Goal: Check status: Check status

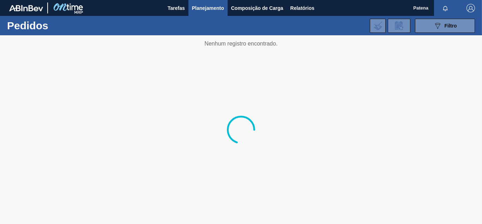
click at [212, 13] on button "Planejamento" at bounding box center [208, 8] width 39 height 16
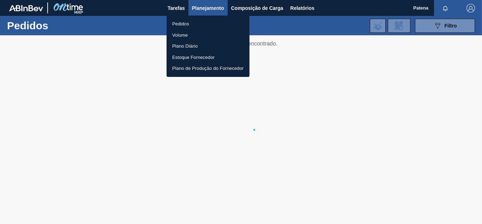
click at [210, 13] on div at bounding box center [241, 112] width 482 height 224
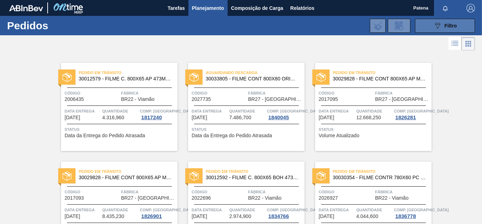
click at [449, 29] on div "089F7B8B-B2A5-4AFE-B5C0-19BA573D28AC Filtro" at bounding box center [446, 26] width 24 height 8
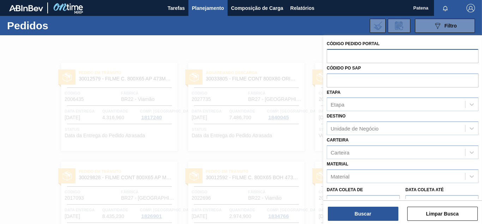
click at [373, 54] on input "text" at bounding box center [403, 55] width 152 height 13
click at [357, 55] on input "text" at bounding box center [403, 55] width 152 height 13
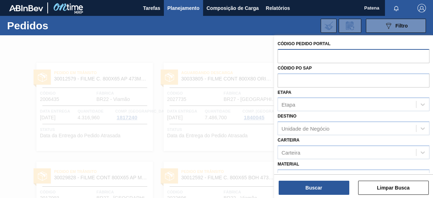
click at [296, 52] on input "text" at bounding box center [354, 55] width 152 height 13
type input "2017095"
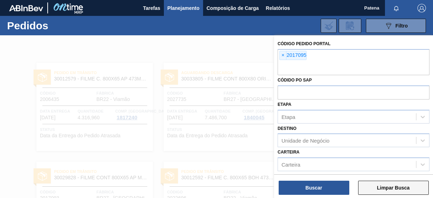
click at [379, 188] on button "Limpar Busca" at bounding box center [393, 188] width 71 height 14
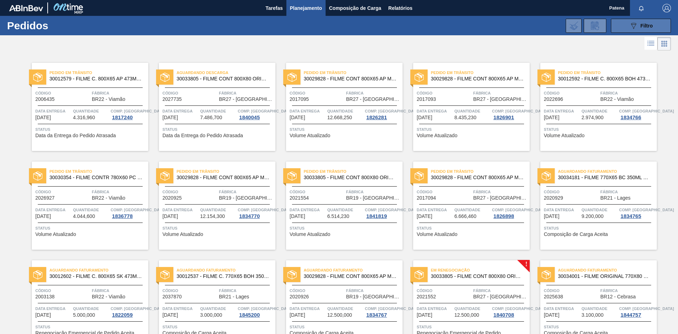
click at [482, 30] on icon "089F7B8B-B2A5-4AFE-B5C0-19BA573D28AC" at bounding box center [633, 26] width 8 height 8
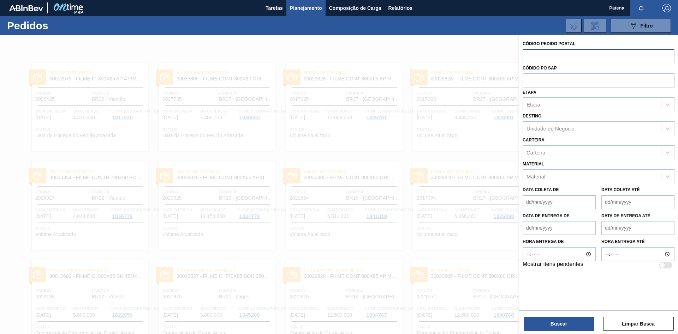
click at [482, 58] on input "text" at bounding box center [599, 55] width 152 height 13
type input "2017095"
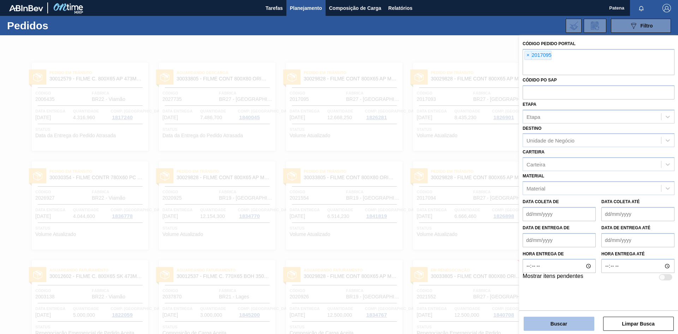
click at [482, 224] on button "Buscar" at bounding box center [559, 324] width 71 height 14
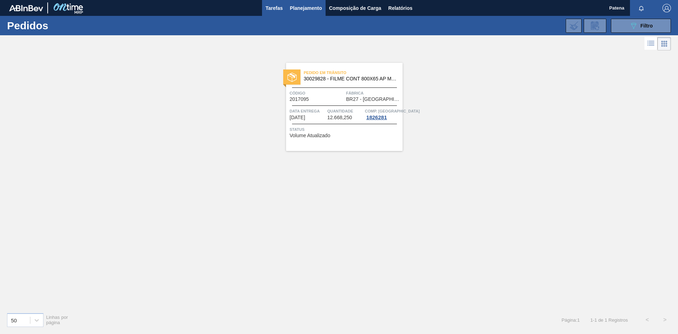
click at [278, 7] on span "Tarefas" at bounding box center [274, 8] width 17 height 8
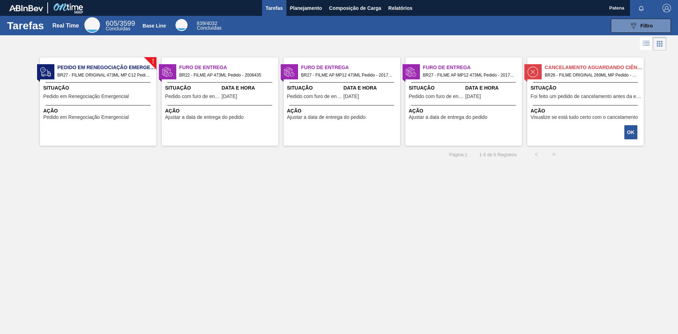
click at [214, 224] on div "Tarefas Real Time 605 / 3599 Concluídas Base Line 839 / 4032 Concluídas 089F7B8…" at bounding box center [339, 159] width 678 height 287
